Goal: Task Accomplishment & Management: Manage account settings

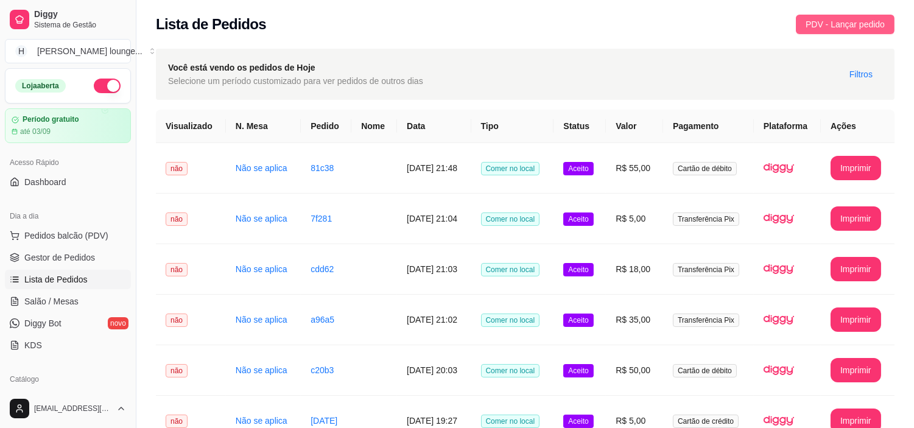
click at [844, 24] on span "PDV - Lançar pedido" at bounding box center [845, 24] width 79 height 13
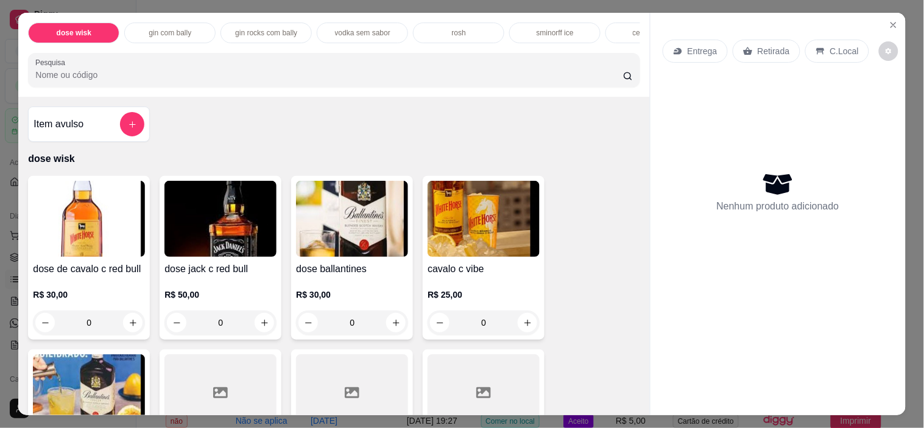
click at [837, 53] on div "C.Local" at bounding box center [837, 51] width 64 height 23
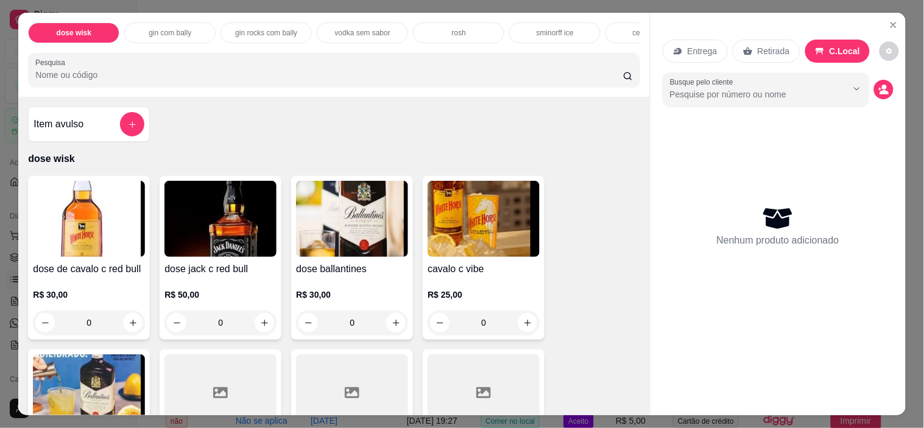
click at [418, 79] on input "Pesquisa" at bounding box center [329, 75] width 588 height 12
click at [313, 78] on input "Pesquisa" at bounding box center [329, 75] width 588 height 12
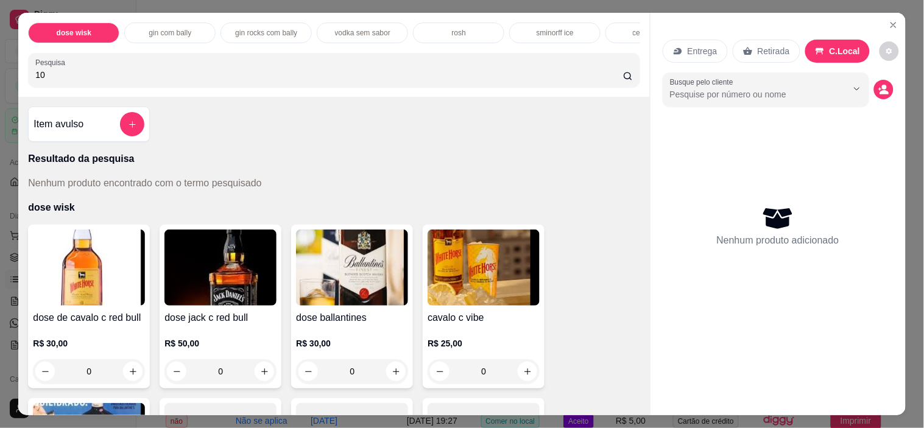
type input "1"
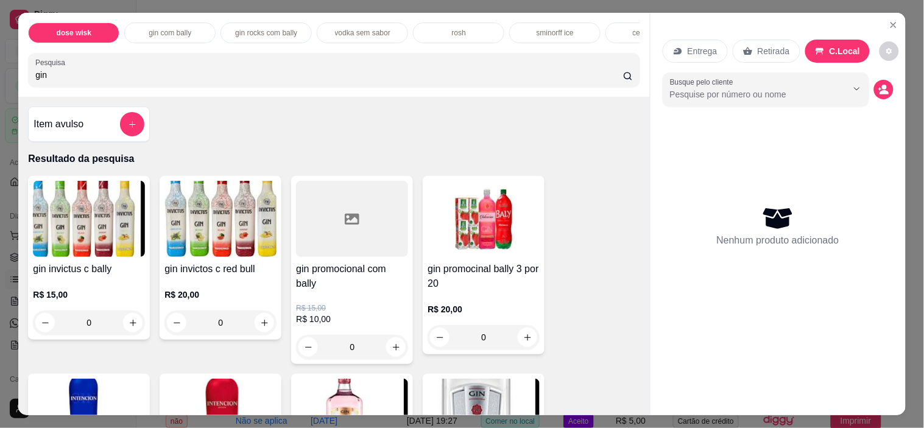
type input "gin"
click at [381, 345] on input "0" at bounding box center [352, 347] width 68 height 24
click at [393, 350] on icon "increase-product-quantity" at bounding box center [396, 347] width 6 height 6
type input "1"
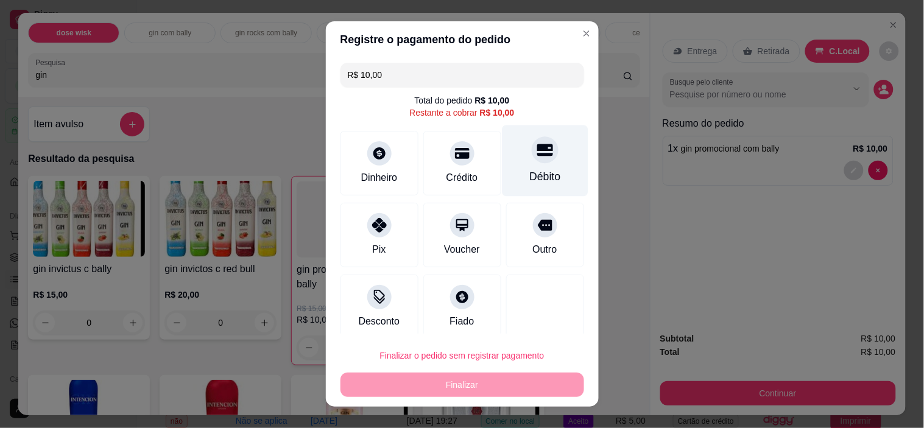
click at [537, 155] on icon at bounding box center [545, 150] width 16 height 16
type input "R$ 0,00"
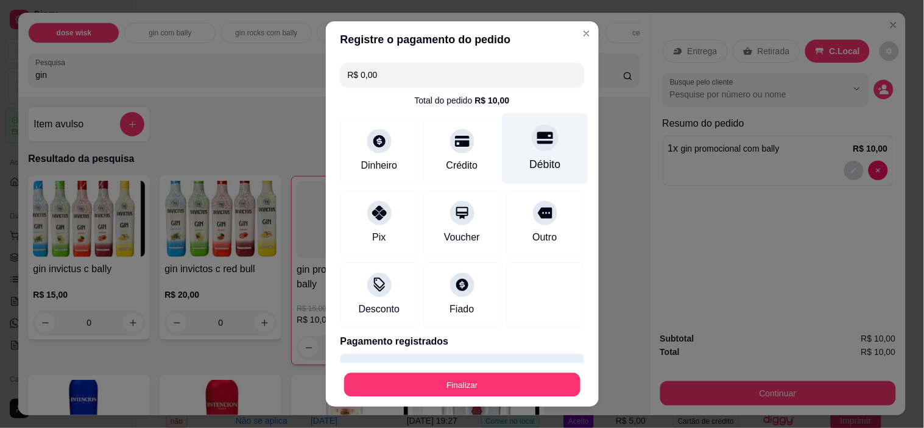
click at [504, 384] on div "Finalizar" at bounding box center [463, 385] width 244 height 24
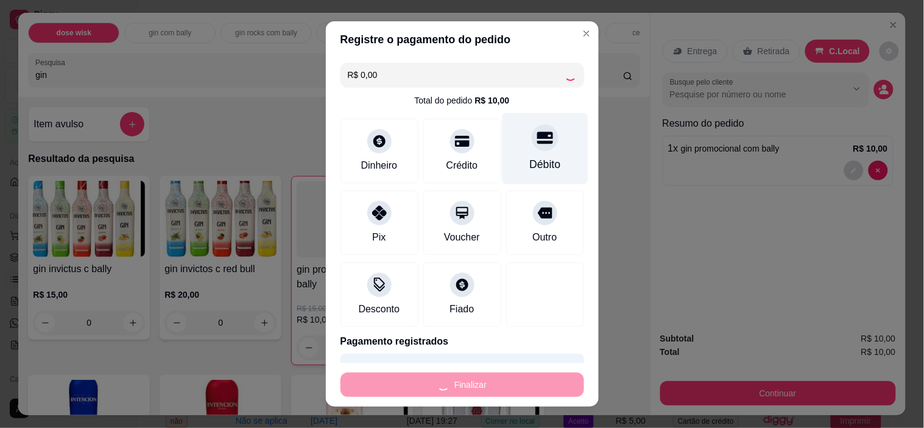
type input "0"
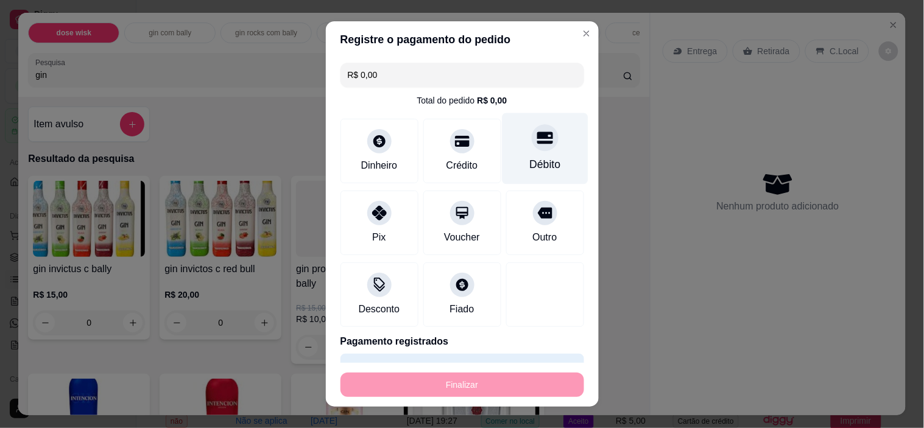
type input "-R$ 10,00"
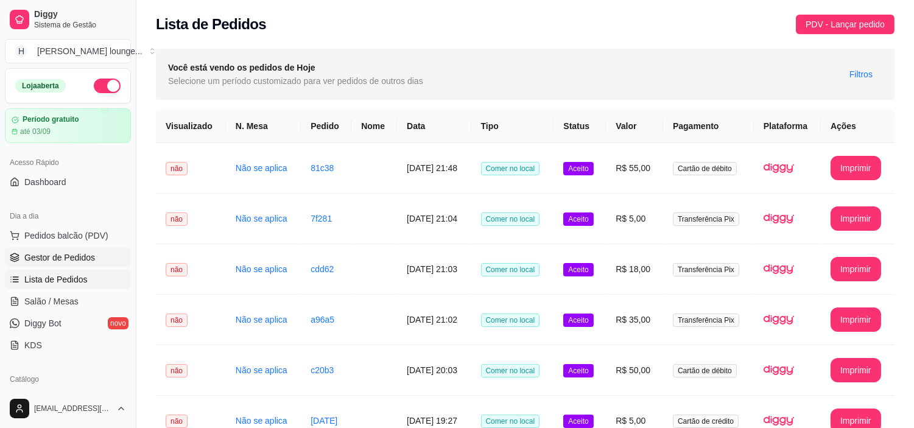
click at [83, 267] on link "Gestor de Pedidos" at bounding box center [68, 257] width 126 height 19
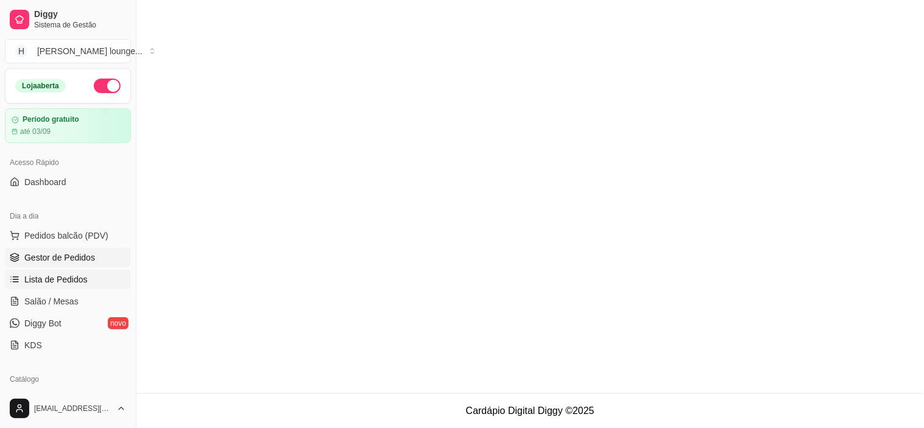
click at [90, 277] on link "Lista de Pedidos" at bounding box center [68, 279] width 126 height 19
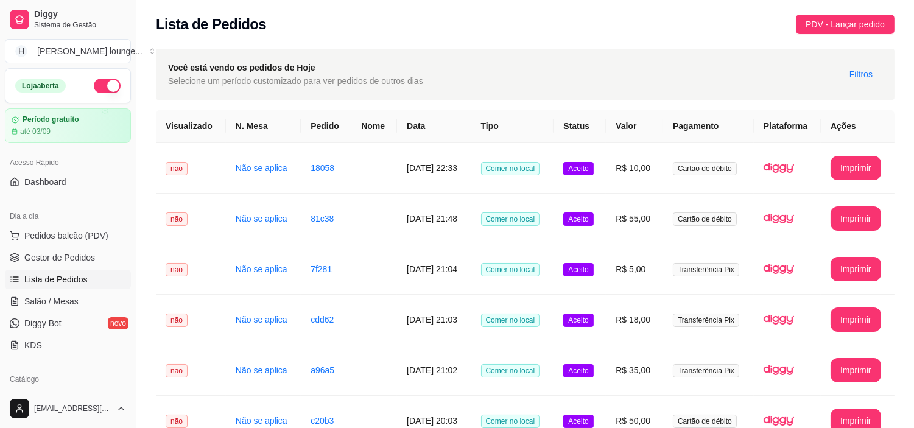
click at [38, 277] on span "Lista de Pedidos" at bounding box center [55, 280] width 63 height 12
click at [26, 281] on span "Lista de Pedidos" at bounding box center [55, 280] width 63 height 12
click at [26, 275] on span "Lista de Pedidos" at bounding box center [55, 280] width 63 height 12
click at [24, 278] on span "Lista de Pedidos" at bounding box center [55, 280] width 63 height 12
click at [65, 281] on span "Lista de Pedidos" at bounding box center [55, 280] width 63 height 12
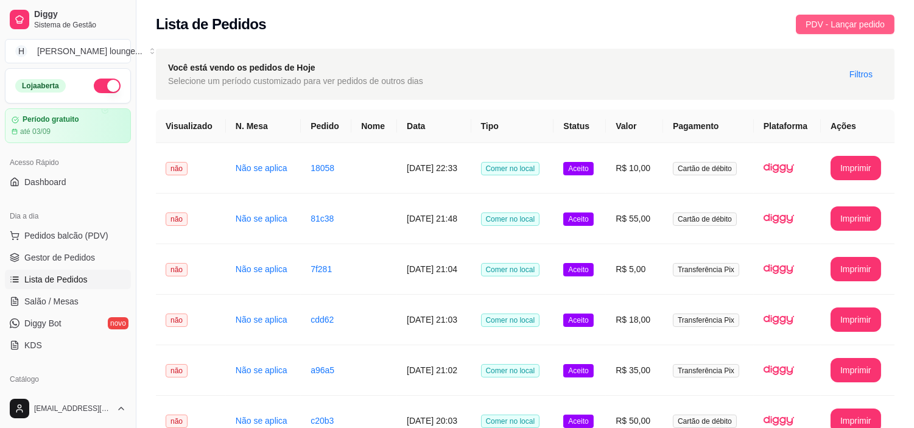
click at [851, 26] on span "PDV - Lançar pedido" at bounding box center [845, 24] width 79 height 13
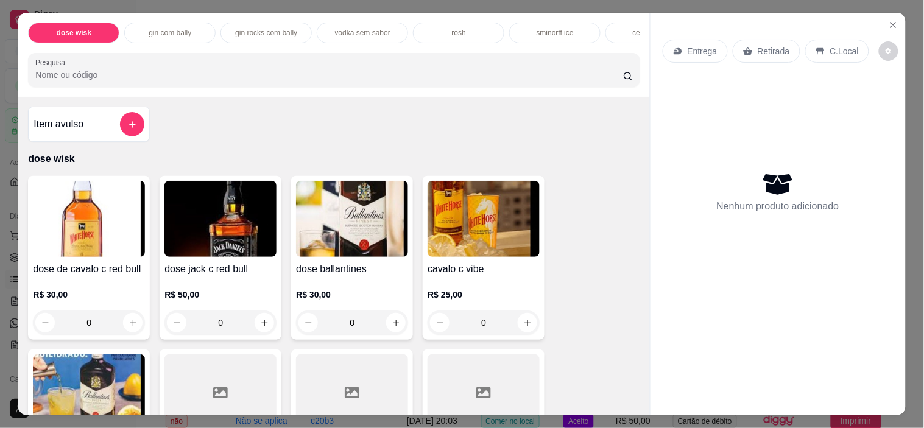
click at [821, 50] on div "C.Local" at bounding box center [837, 51] width 64 height 23
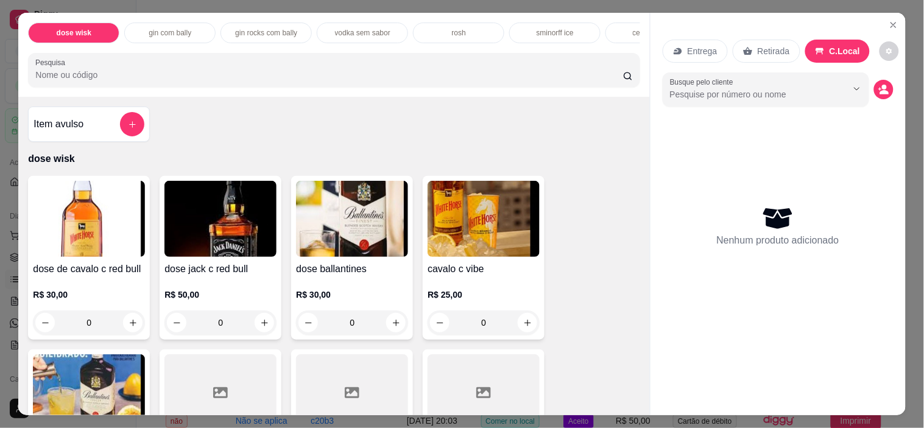
click at [491, 78] on input "Pesquisa" at bounding box center [329, 75] width 588 height 12
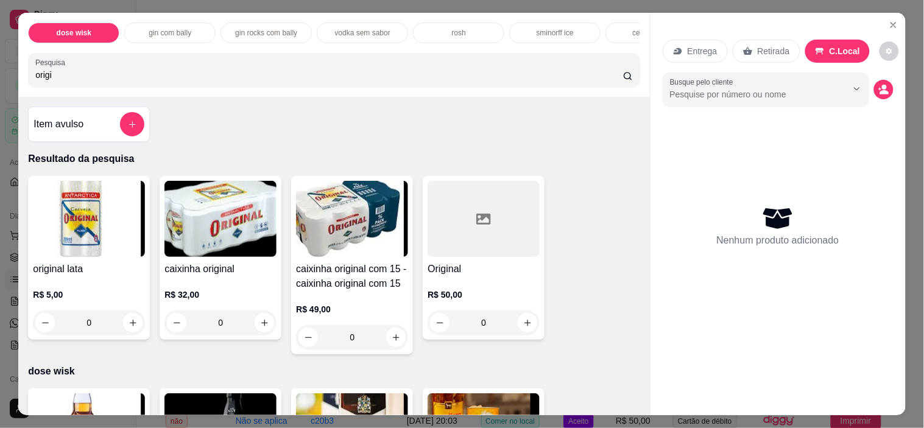
type input "origi"
click at [130, 327] on icon "increase-product-quantity" at bounding box center [133, 323] width 7 height 7
type input "1"
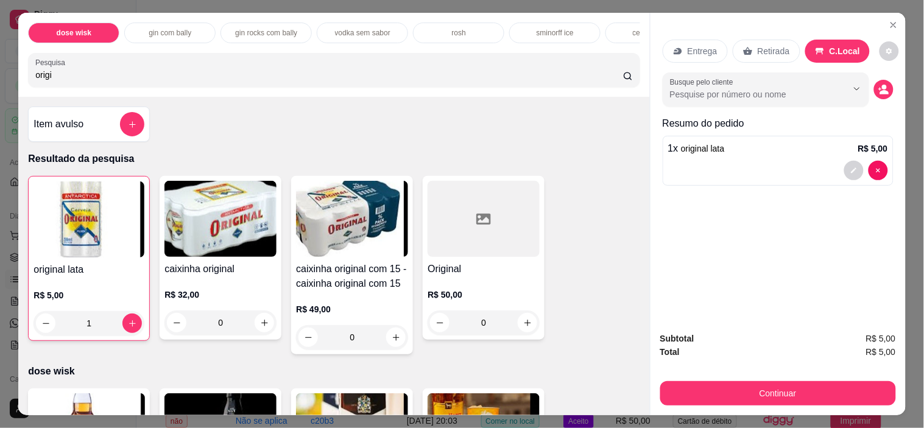
click at [128, 324] on icon "increase-product-quantity" at bounding box center [132, 323] width 9 height 9
type input "2"
click at [805, 381] on button "Continuar" at bounding box center [778, 393] width 236 height 24
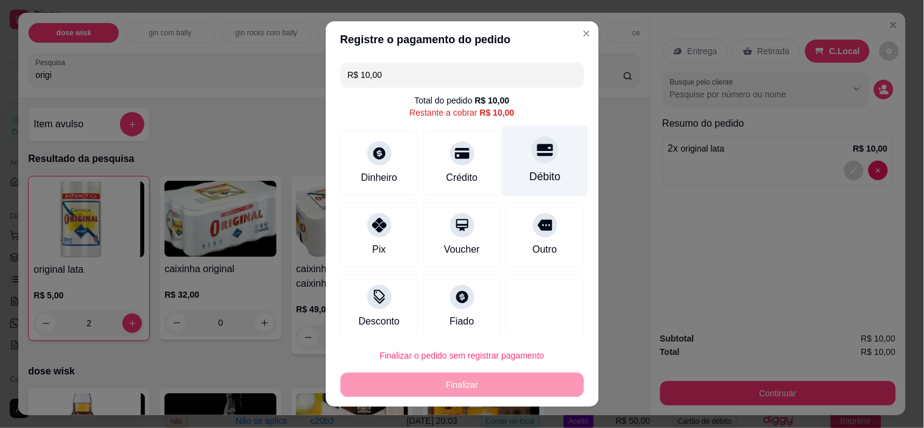
click at [523, 138] on div "Débito" at bounding box center [545, 161] width 86 height 71
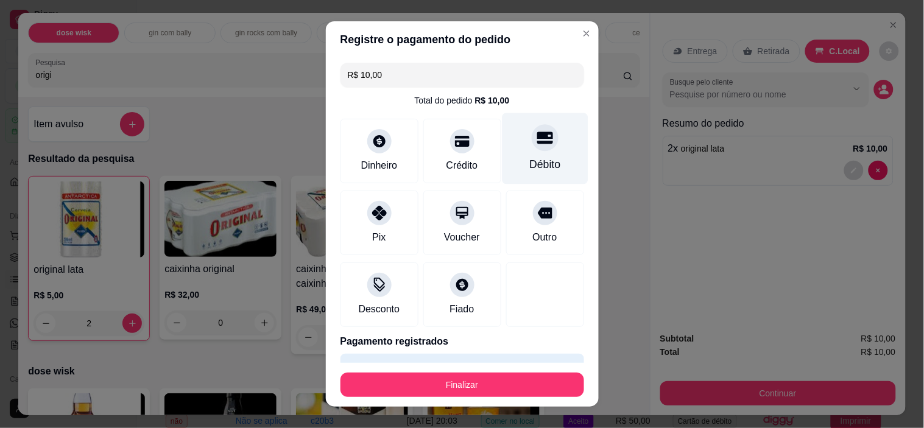
type input "R$ 0,00"
click at [482, 374] on button "Finalizar" at bounding box center [463, 385] width 244 height 24
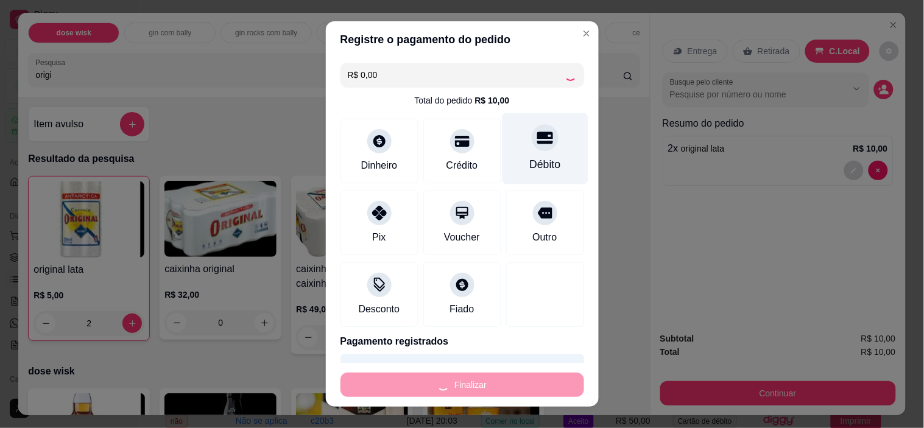
type input "0"
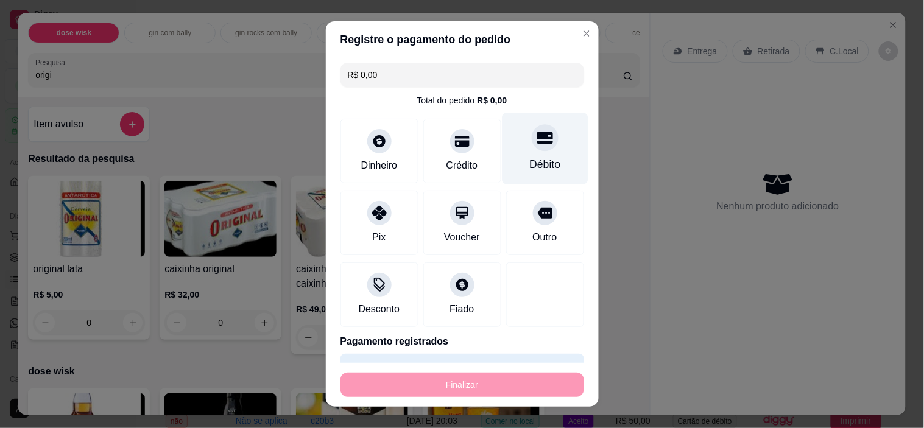
type input "-R$ 10,00"
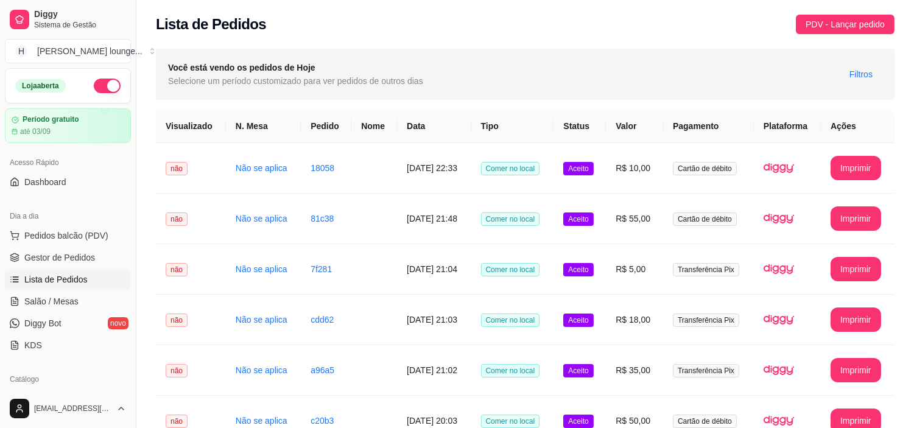
drag, startPoint x: 476, startPoint y: 76, endPoint x: 557, endPoint y: 27, distance: 94.6
click at [557, 27] on div "Lista de Pedidos PDV - Lançar pedido" at bounding box center [525, 24] width 739 height 19
click at [73, 256] on span "Gestor de Pedidos" at bounding box center [59, 258] width 71 height 12
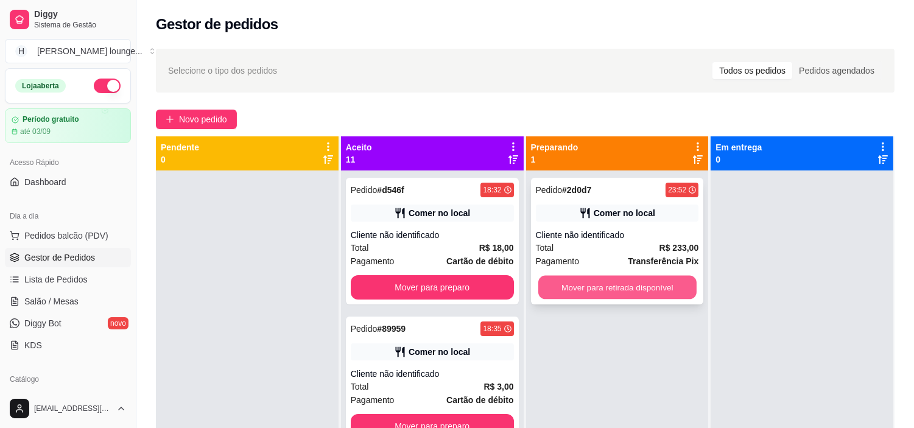
click at [610, 284] on button "Mover para retirada disponível" at bounding box center [618, 288] width 158 height 24
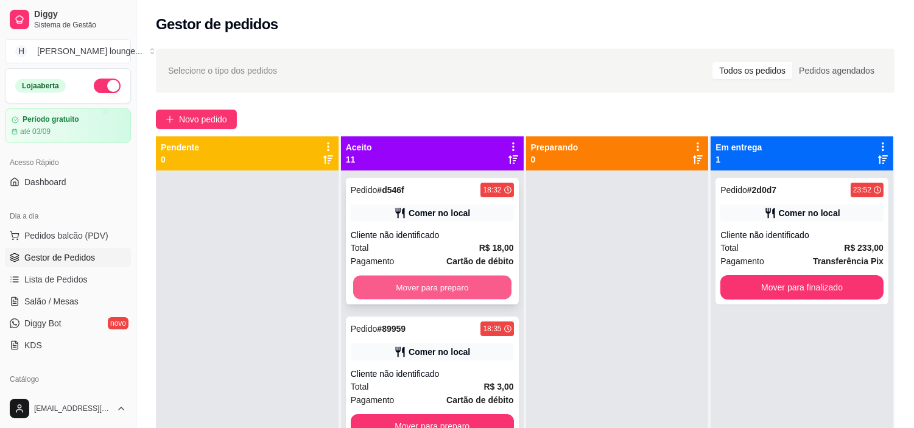
click at [464, 286] on button "Mover para preparo" at bounding box center [432, 288] width 158 height 24
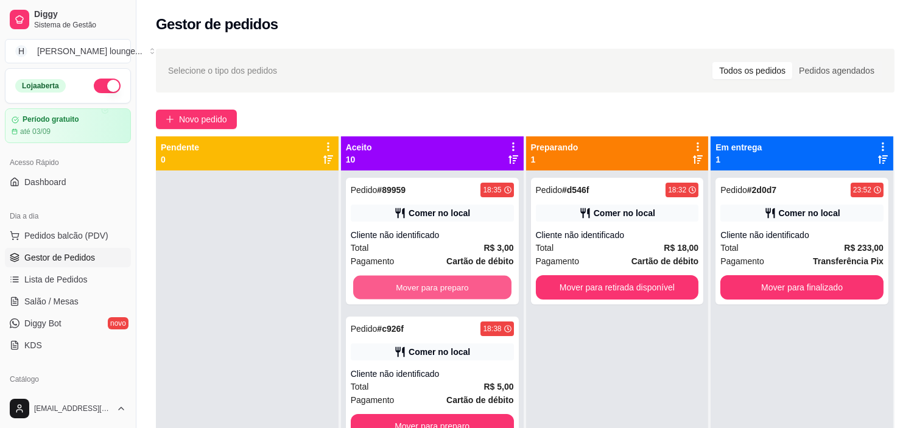
click at [464, 286] on button "Mover para preparo" at bounding box center [432, 288] width 158 height 24
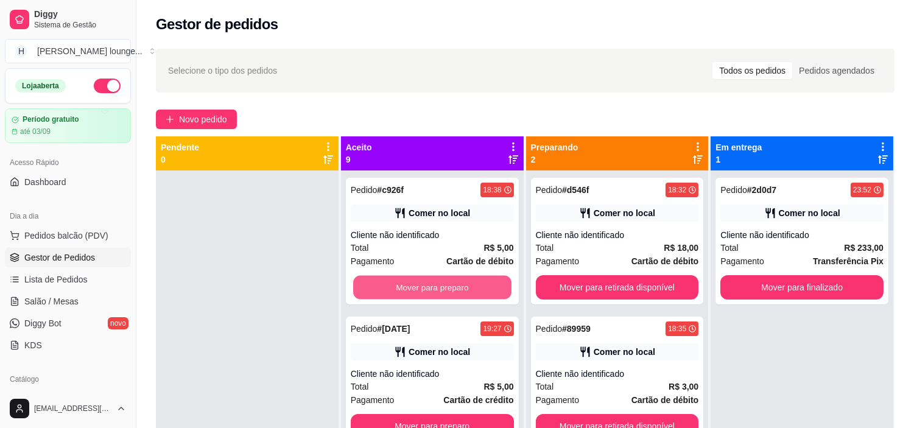
click at [464, 286] on button "Mover para preparo" at bounding box center [432, 288] width 158 height 24
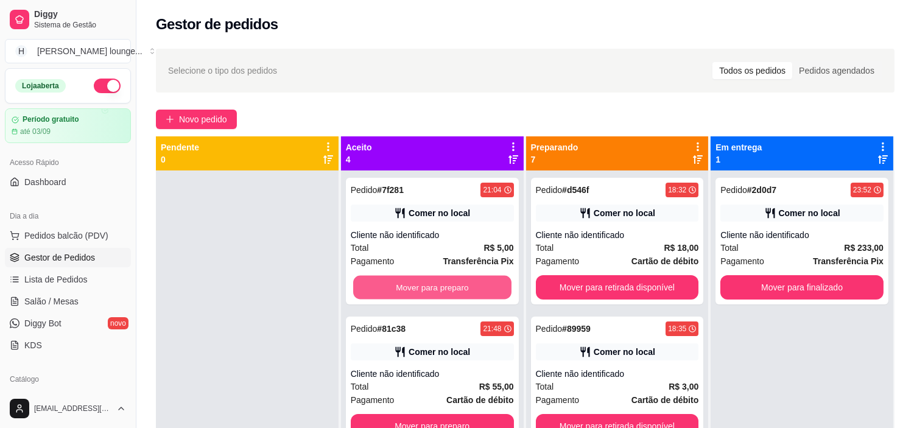
click at [464, 286] on button "Mover para preparo" at bounding box center [432, 288] width 158 height 24
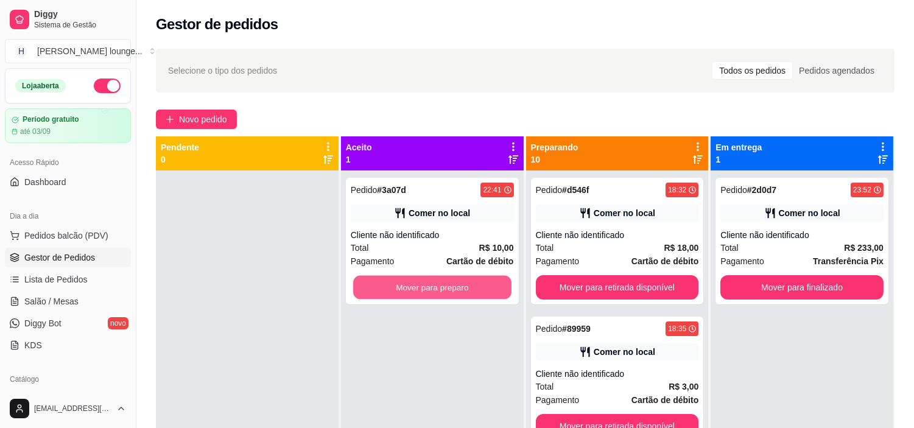
click at [464, 286] on button "Mover para preparo" at bounding box center [432, 288] width 158 height 24
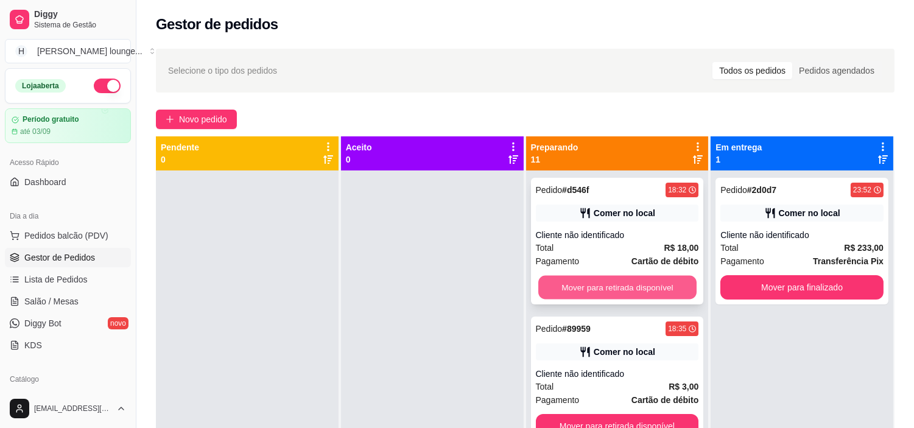
click at [557, 276] on button "Mover para retirada disponível" at bounding box center [618, 288] width 158 height 24
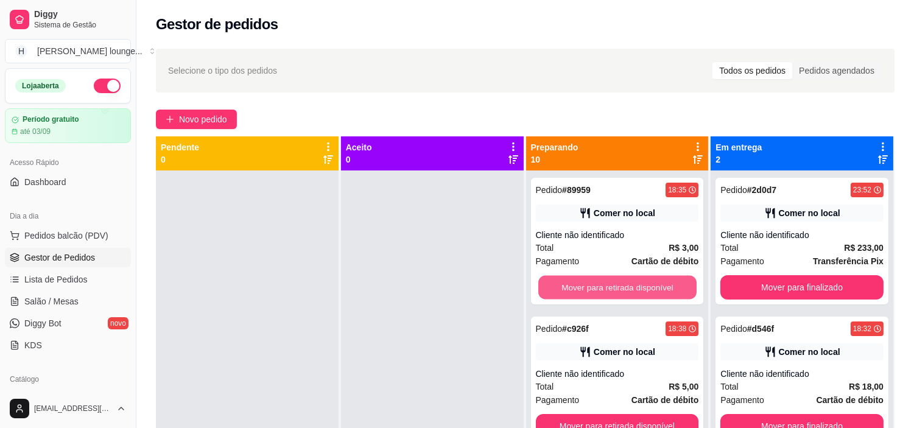
click at [557, 276] on button "Mover para retirada disponível" at bounding box center [618, 288] width 158 height 24
click at [557, 276] on button "Mover para retirada disponível" at bounding box center [617, 287] width 163 height 24
click at [557, 276] on button "Mover para retirada disponível" at bounding box center [618, 288] width 158 height 24
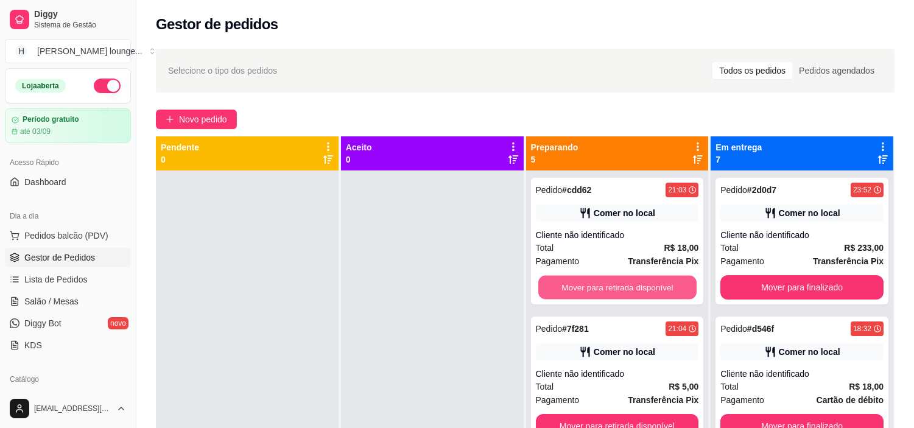
click at [557, 276] on button "Mover para retirada disponível" at bounding box center [618, 288] width 158 height 24
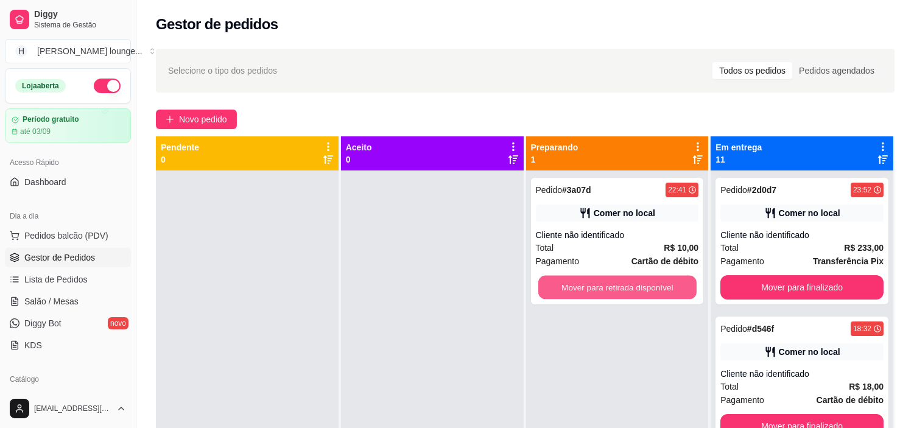
click at [557, 276] on button "Mover para retirada disponível" at bounding box center [618, 288] width 158 height 24
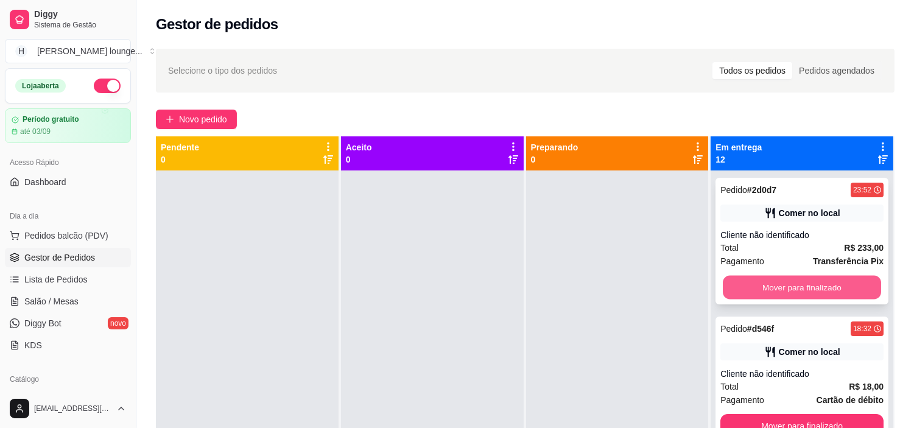
click at [786, 283] on button "Mover para finalizado" at bounding box center [802, 288] width 158 height 24
click at [786, 283] on button "Mover para finalizado" at bounding box center [802, 287] width 163 height 24
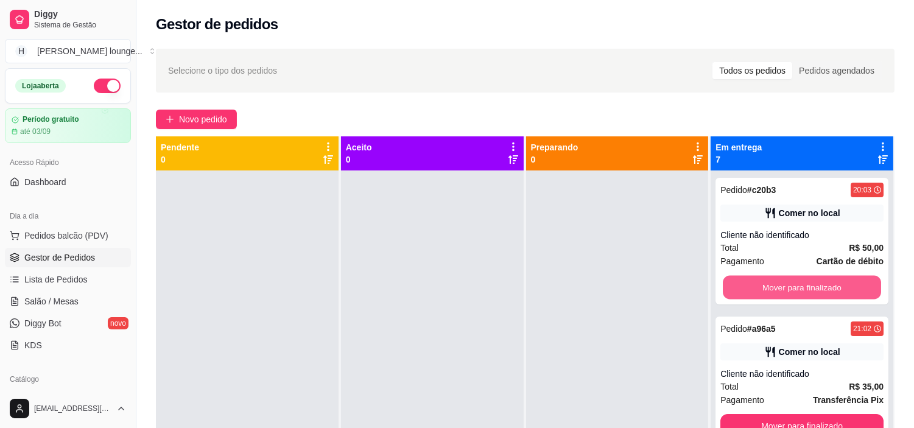
click at [786, 283] on button "Mover para finalizado" at bounding box center [802, 288] width 158 height 24
click at [786, 283] on button "Mover para finalizado" at bounding box center [802, 287] width 163 height 24
click at [786, 283] on button "Mover para finalizado" at bounding box center [802, 288] width 158 height 24
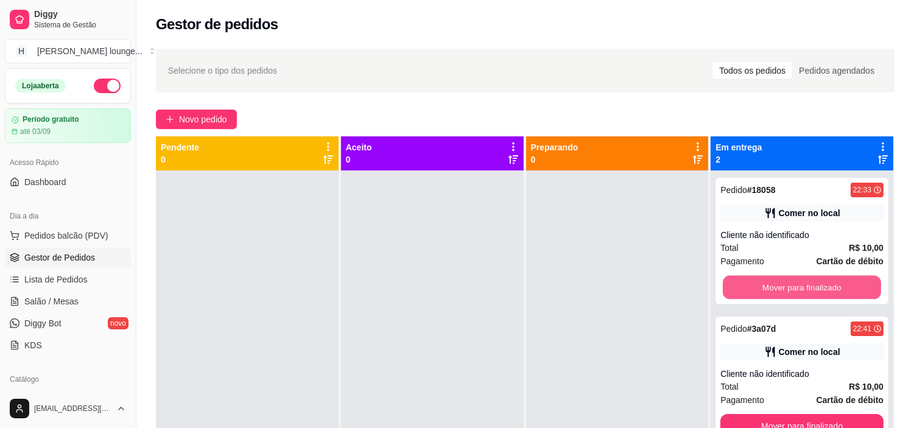
click at [786, 283] on button "Mover para finalizado" at bounding box center [802, 288] width 158 height 24
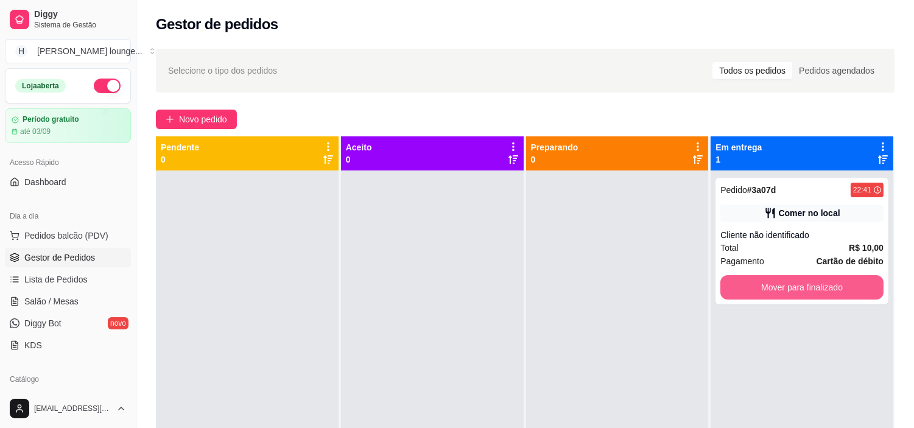
click at [786, 283] on button "Mover para finalizado" at bounding box center [802, 287] width 163 height 24
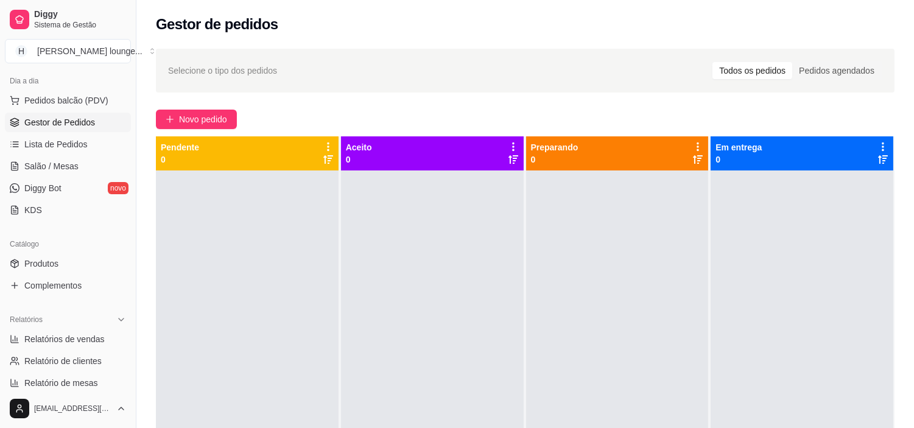
scroll to position [162, 0]
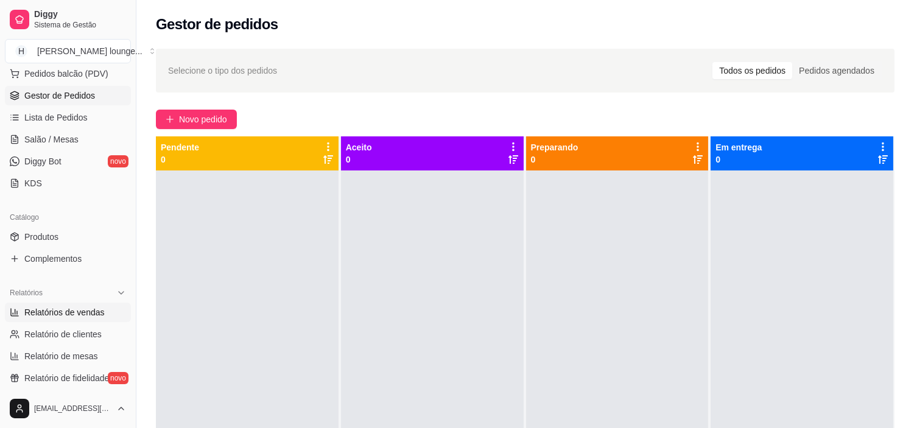
click at [98, 312] on span "Relatórios de vendas" at bounding box center [64, 312] width 80 height 12
select select "ALL"
select select "0"
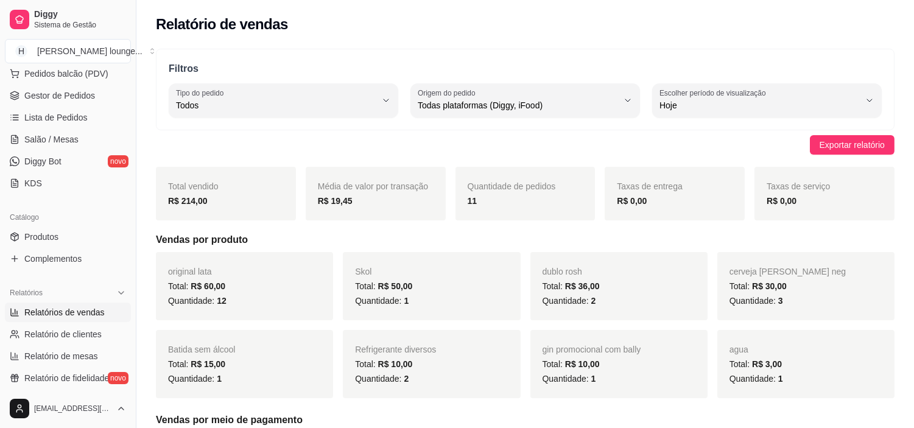
click at [98, 312] on span "Relatórios de vendas" at bounding box center [64, 312] width 80 height 12
